Goal: Information Seeking & Learning: Learn about a topic

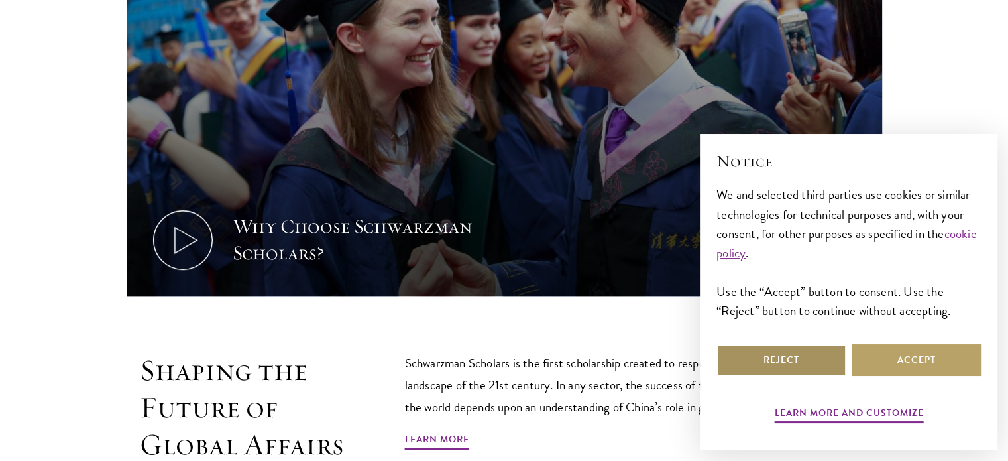
click at [790, 357] on button "Reject" at bounding box center [782, 360] width 130 height 32
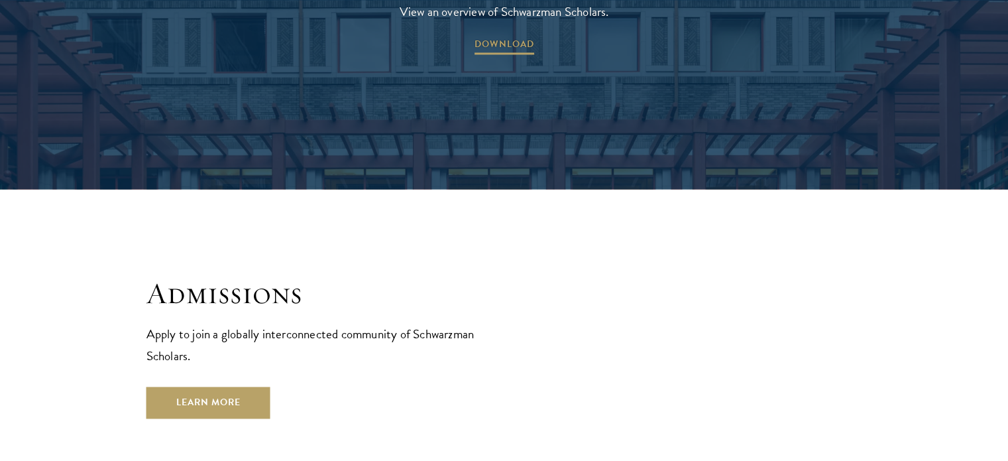
scroll to position [2029, 0]
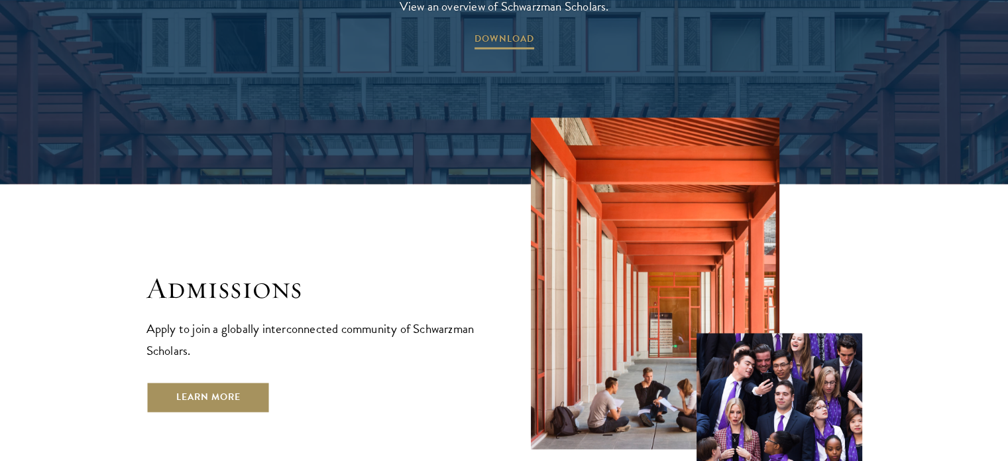
click at [208, 381] on link "Learn More" at bounding box center [209, 397] width 124 height 32
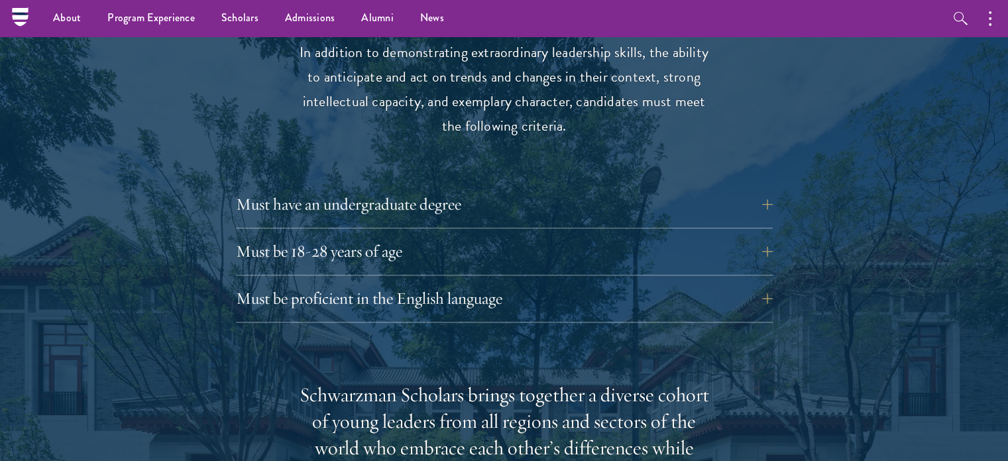
scroll to position [1767, 0]
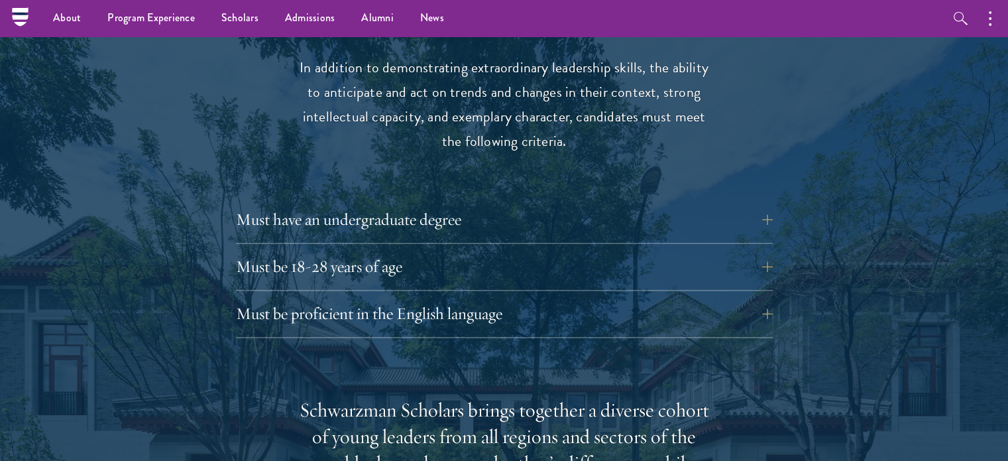
click at [309, 204] on button "Must have an undergraduate degree" at bounding box center [514, 220] width 537 height 32
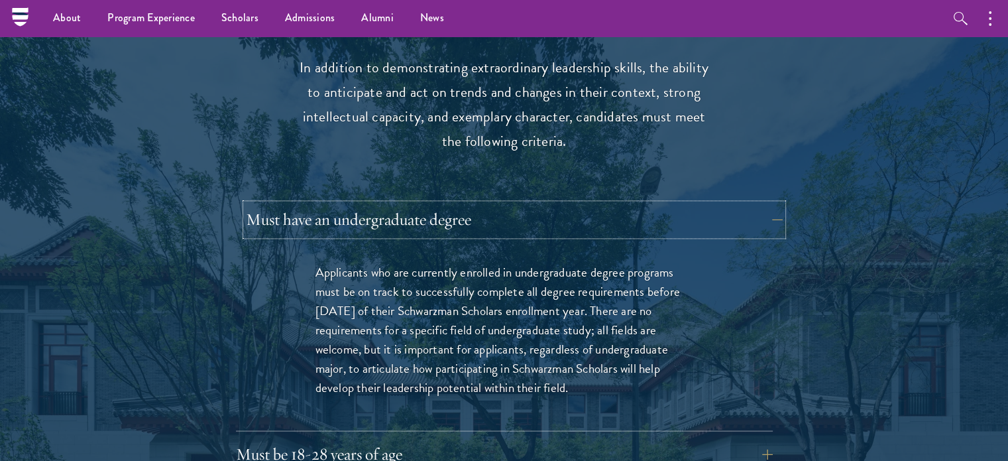
click at [309, 204] on button "Must have an undergraduate degree" at bounding box center [514, 220] width 537 height 32
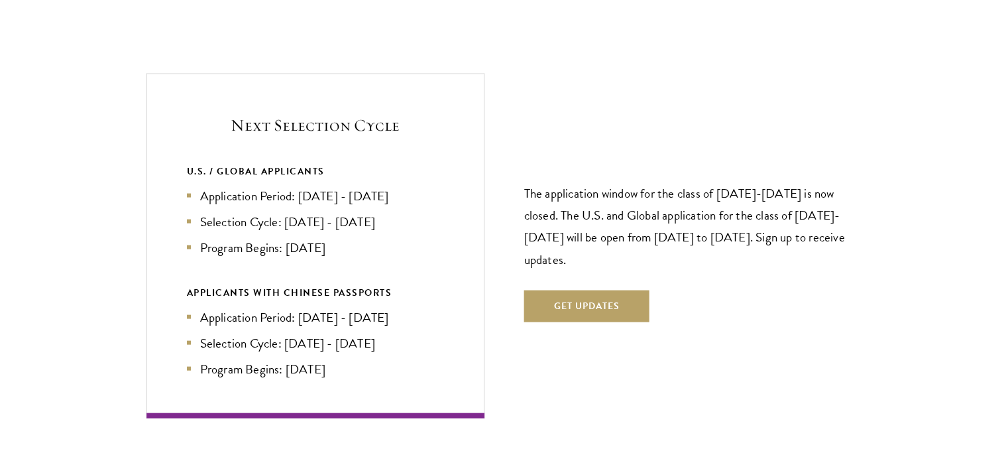
scroll to position [2804, 0]
